Goal: Information Seeking & Learning: Learn about a topic

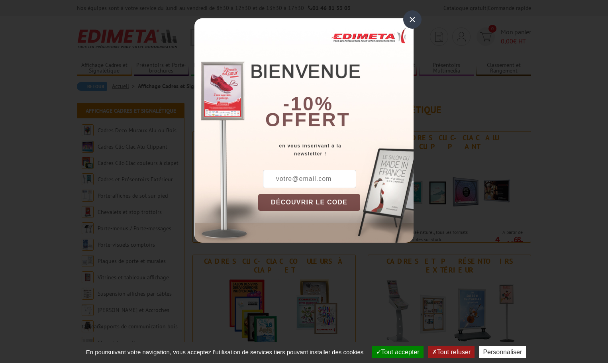
click at [409, 20] on div "×" at bounding box center [413, 19] width 18 height 18
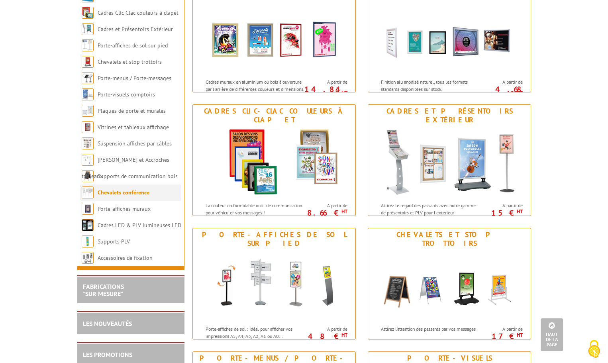
scroll to position [80, 0]
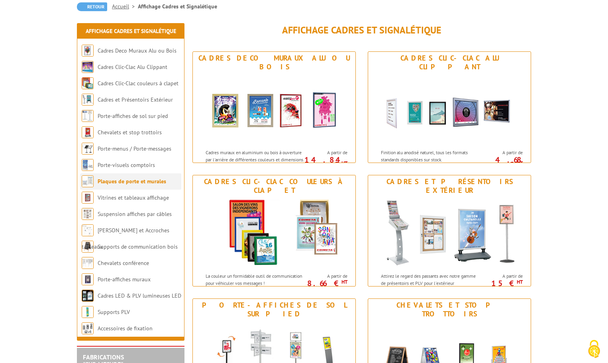
click at [157, 182] on link "Plaques de porte et murales" at bounding box center [132, 181] width 69 height 7
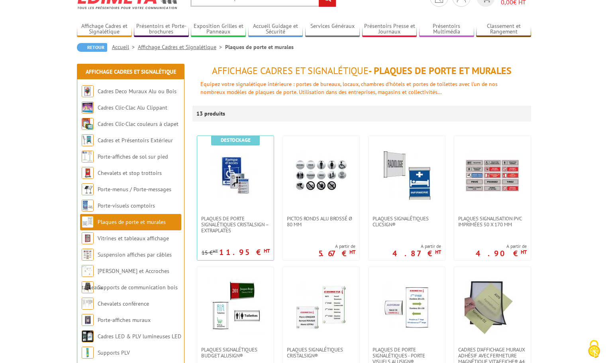
scroll to position [40, 0]
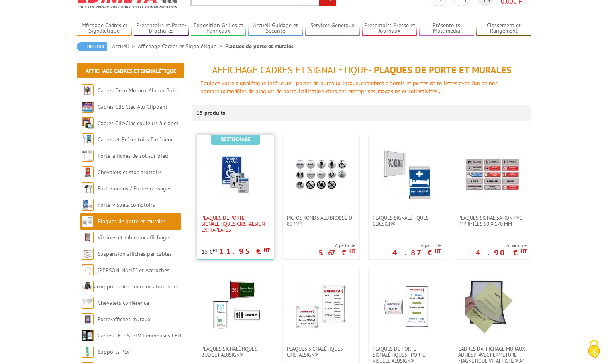
click at [224, 226] on span "Plaques de porte signalétiques CristalSign – extraplates" at bounding box center [235, 224] width 69 height 18
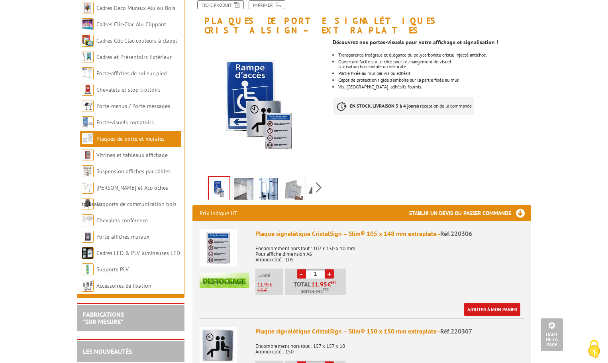
scroll to position [80, 0]
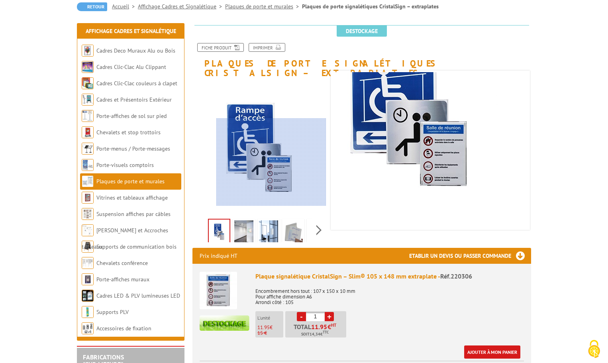
click at [272, 162] on div at bounding box center [272, 162] width 110 height 88
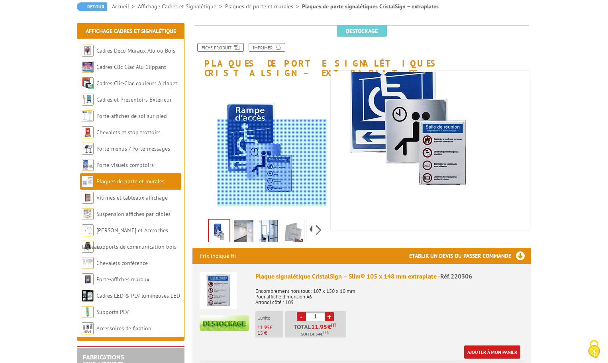
click at [274, 171] on div at bounding box center [272, 163] width 110 height 88
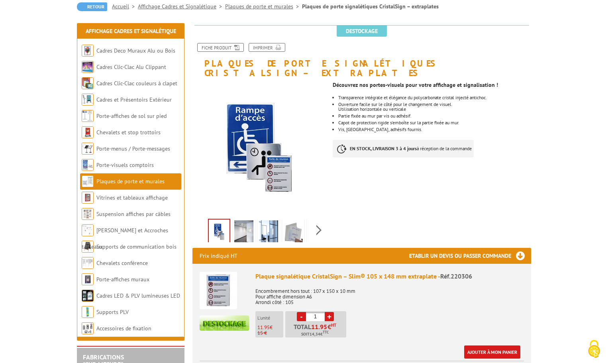
click at [240, 222] on img at bounding box center [243, 232] width 19 height 25
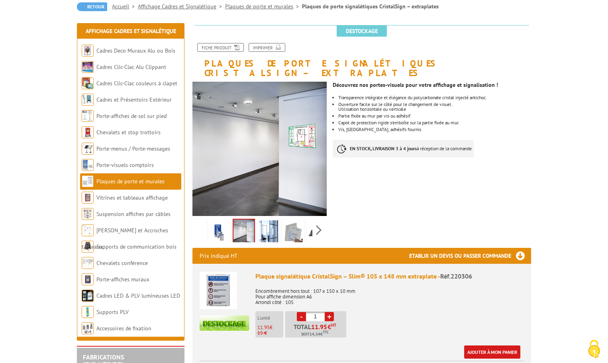
click at [274, 221] on img at bounding box center [268, 232] width 19 height 25
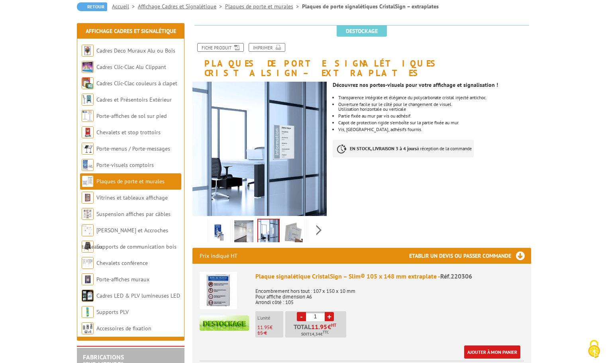
click at [295, 228] on img at bounding box center [293, 232] width 19 height 25
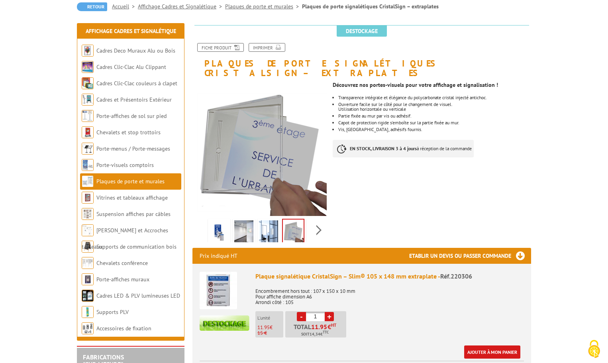
click at [249, 7] on link "Plaques de porte et murales" at bounding box center [263, 6] width 77 height 7
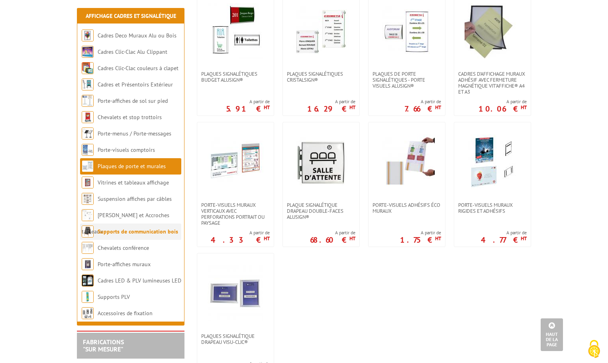
scroll to position [399, 0]
